Goal: Transaction & Acquisition: Subscribe to service/newsletter

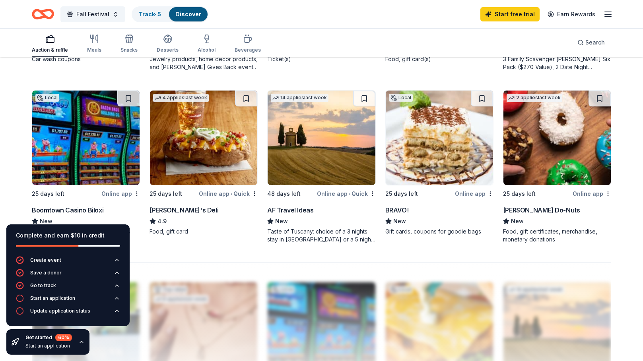
scroll to position [574, 0]
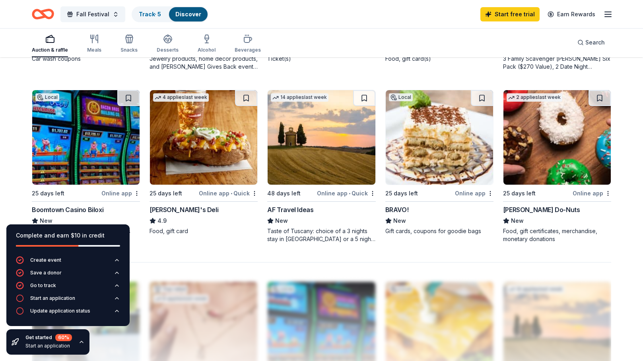
click at [188, 152] on img at bounding box center [203, 137] width 107 height 95
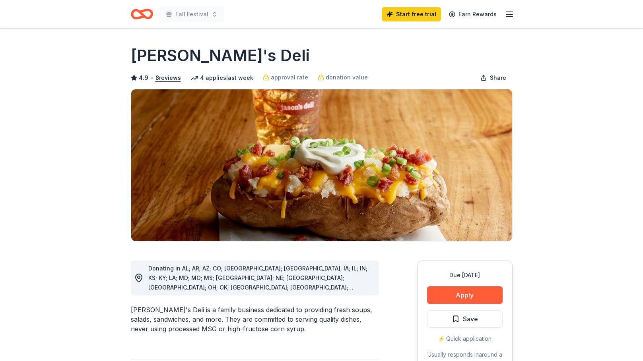
scroll to position [154, 0]
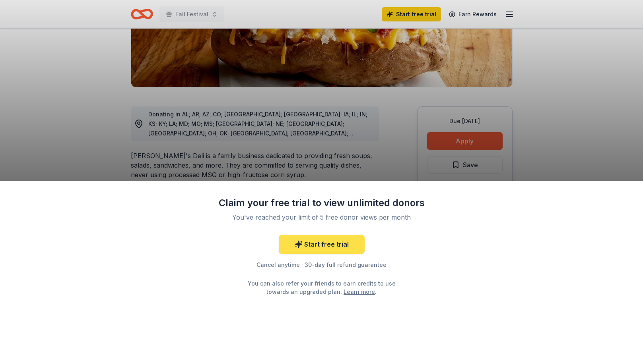
click at [316, 247] on link "Start free trial" at bounding box center [322, 244] width 86 height 19
click at [335, 240] on link "Start free trial" at bounding box center [322, 244] width 86 height 19
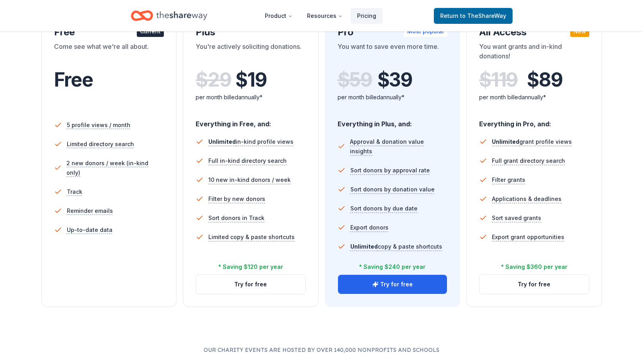
scroll to position [159, 0]
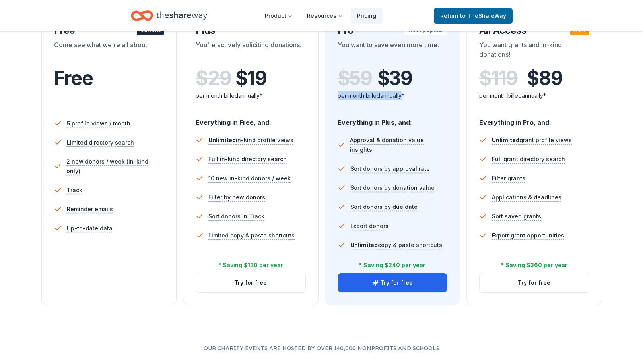
drag, startPoint x: 405, startPoint y: 96, endPoint x: 334, endPoint y: 97, distance: 70.4
click at [334, 97] on div "In-Kind Pro Most popular You want to save even more time. $ 59 $ 39 per month b…" at bounding box center [393, 159] width 136 height 294
click at [394, 103] on div "$ 59 $ 39 per month billed annually*" at bounding box center [393, 89] width 110 height 44
click at [416, 283] on button "Try for free" at bounding box center [392, 283] width 109 height 19
